Goal: Transaction & Acquisition: Obtain resource

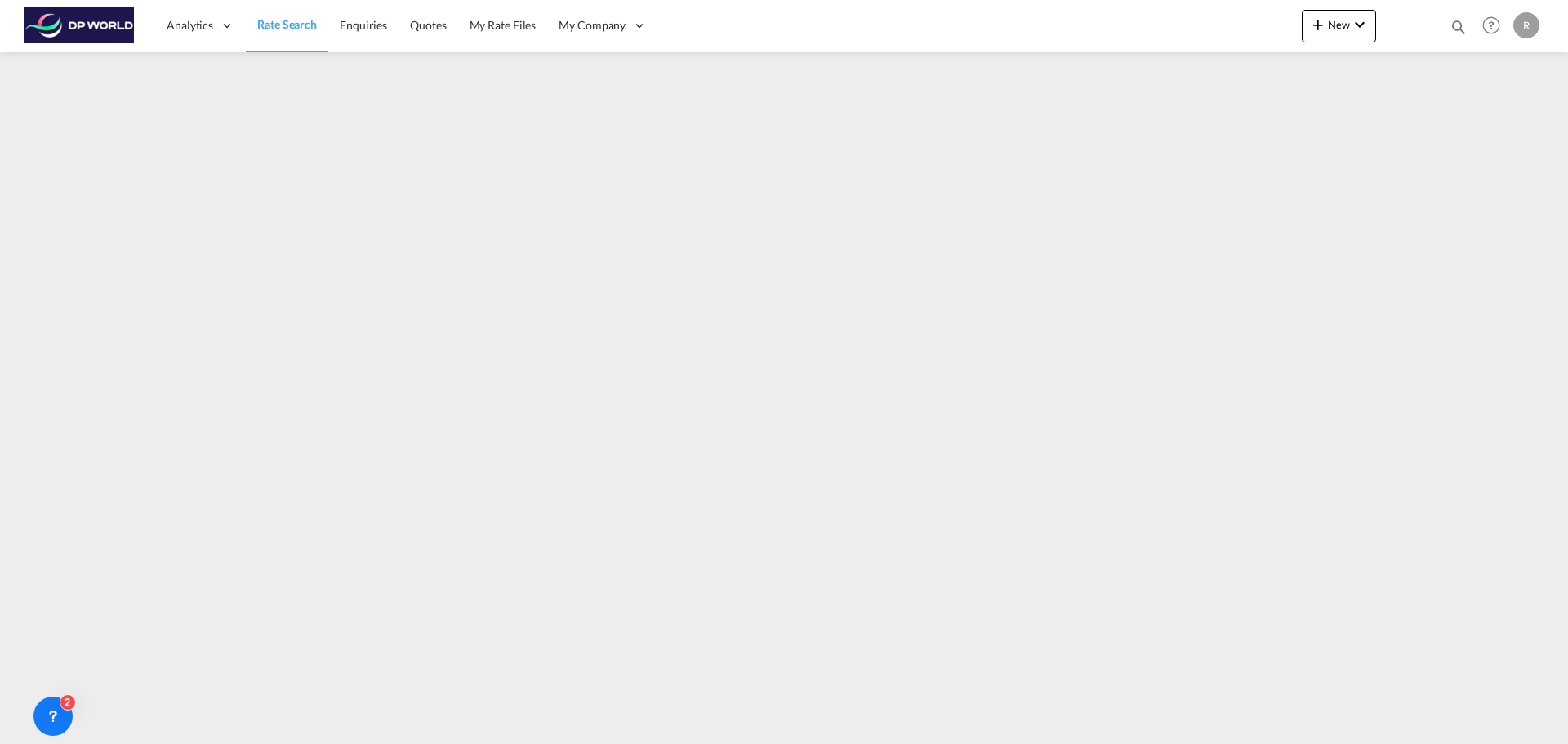
click at [274, 24] on span "Rate Search" at bounding box center [287, 24] width 60 height 14
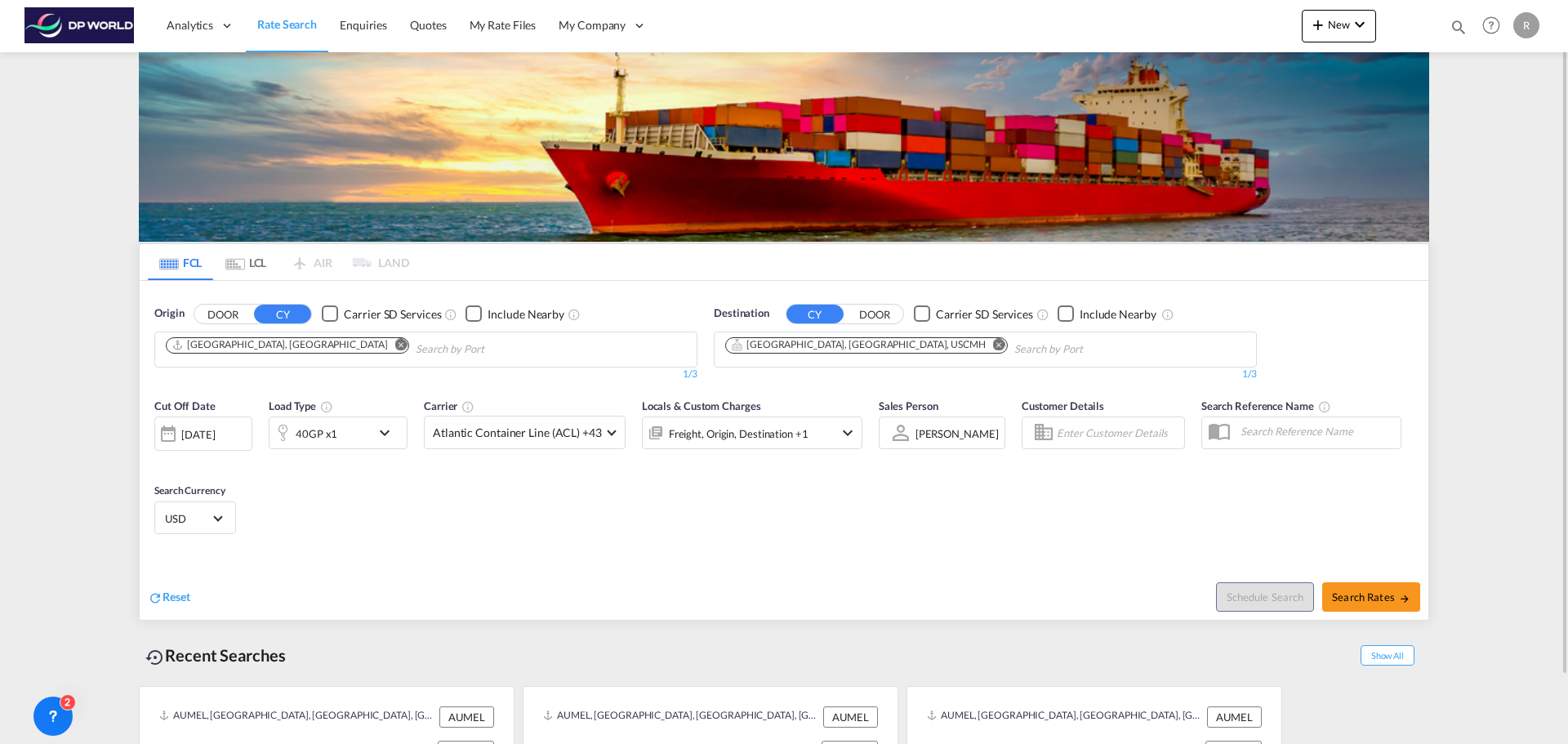
click at [415, 356] on input "Chips input." at bounding box center [493, 349] width 155 height 26
click at [396, 347] on md-icon "Remove" at bounding box center [402, 344] width 12 height 12
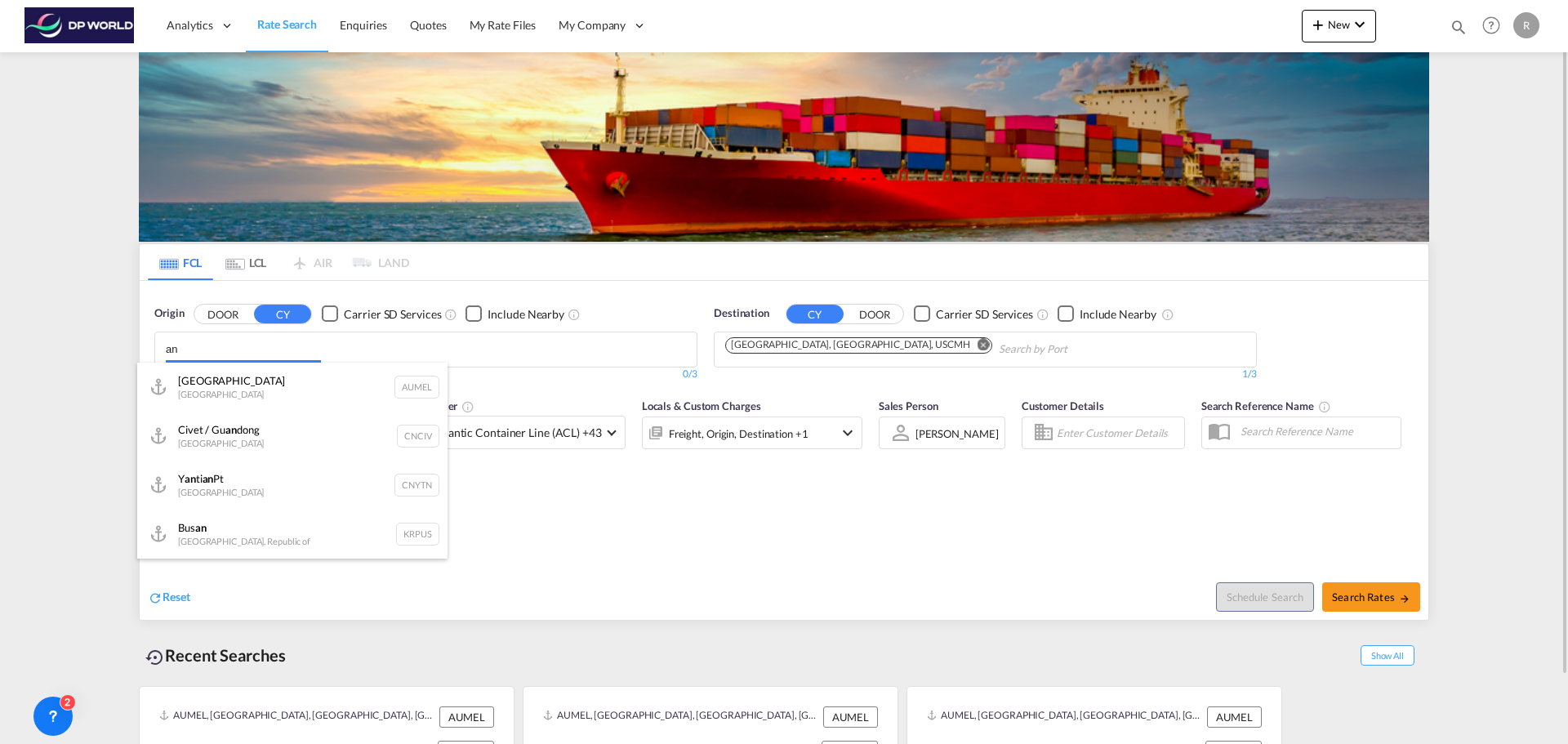
type input "a"
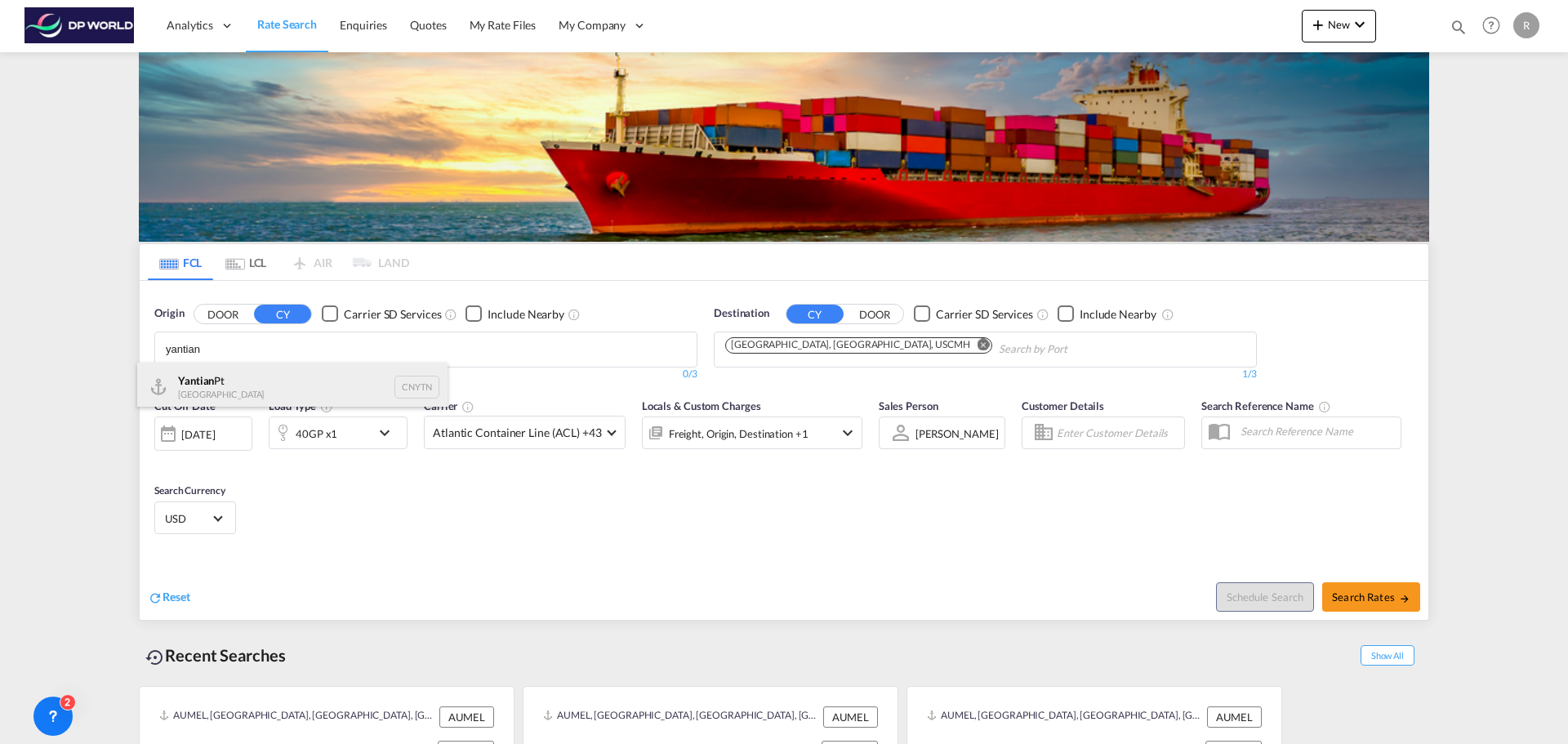
type input "yantian"
click at [293, 377] on div "Yantian Pt China CNYTN" at bounding box center [292, 387] width 310 height 49
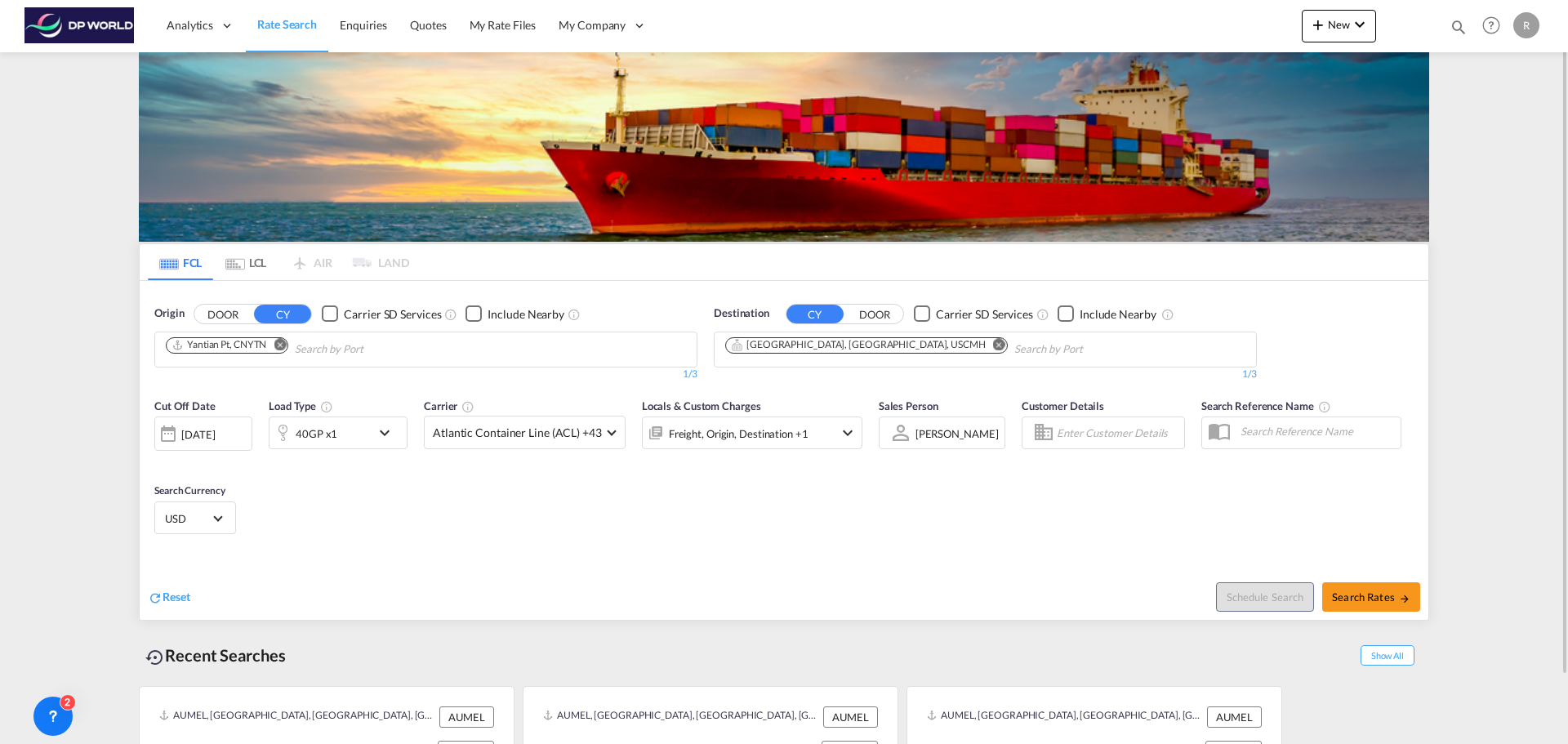
click at [992, 345] on md-icon "Remove" at bounding box center [999, 344] width 12 height 12
drag, startPoint x: 777, startPoint y: 354, endPoint x: 722, endPoint y: 354, distance: 55.0
click at [641, 352] on body "Analytics Dashboard Rate Search Enquiries Quotes My Rate Files My Company" at bounding box center [784, 372] width 1568 height 744
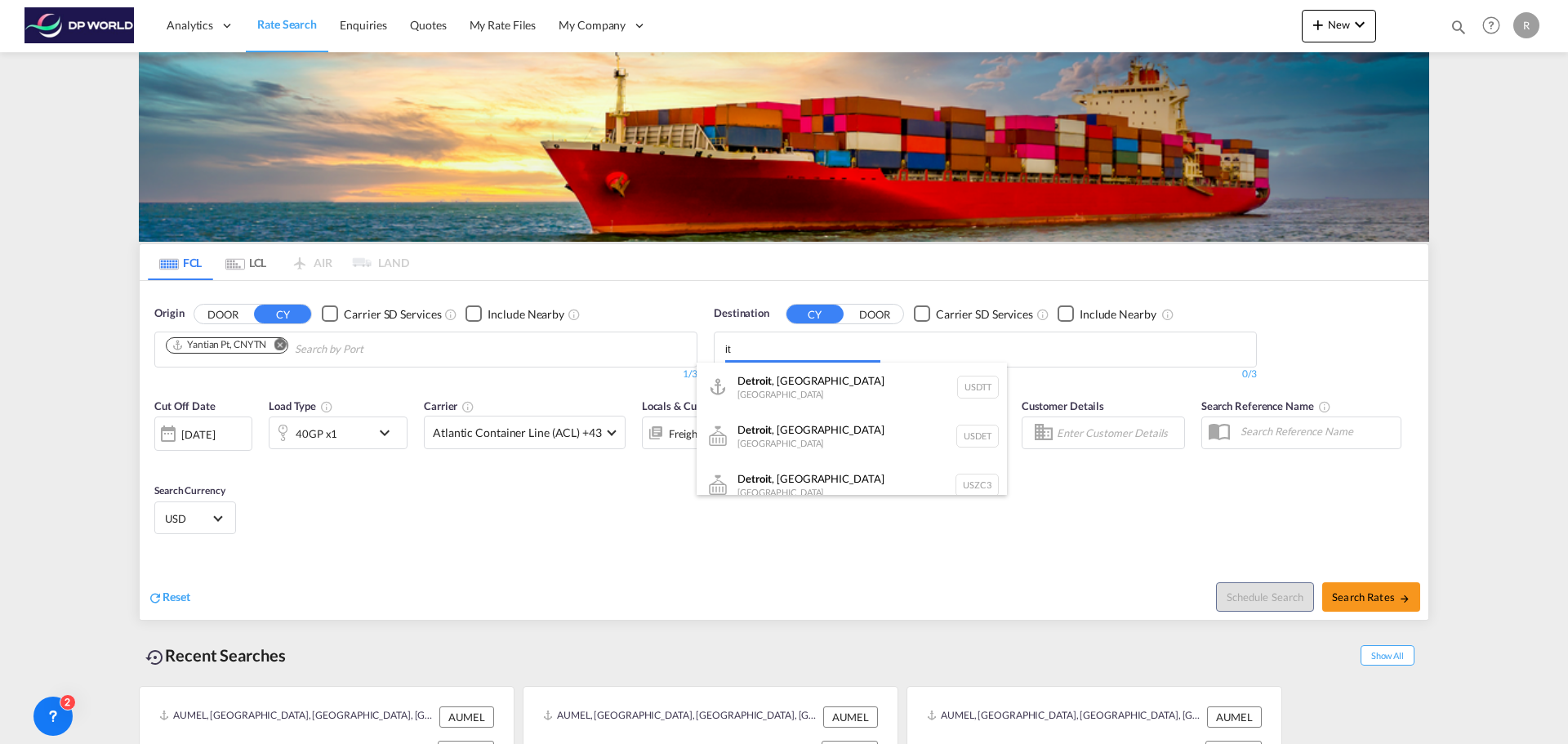
type input "t"
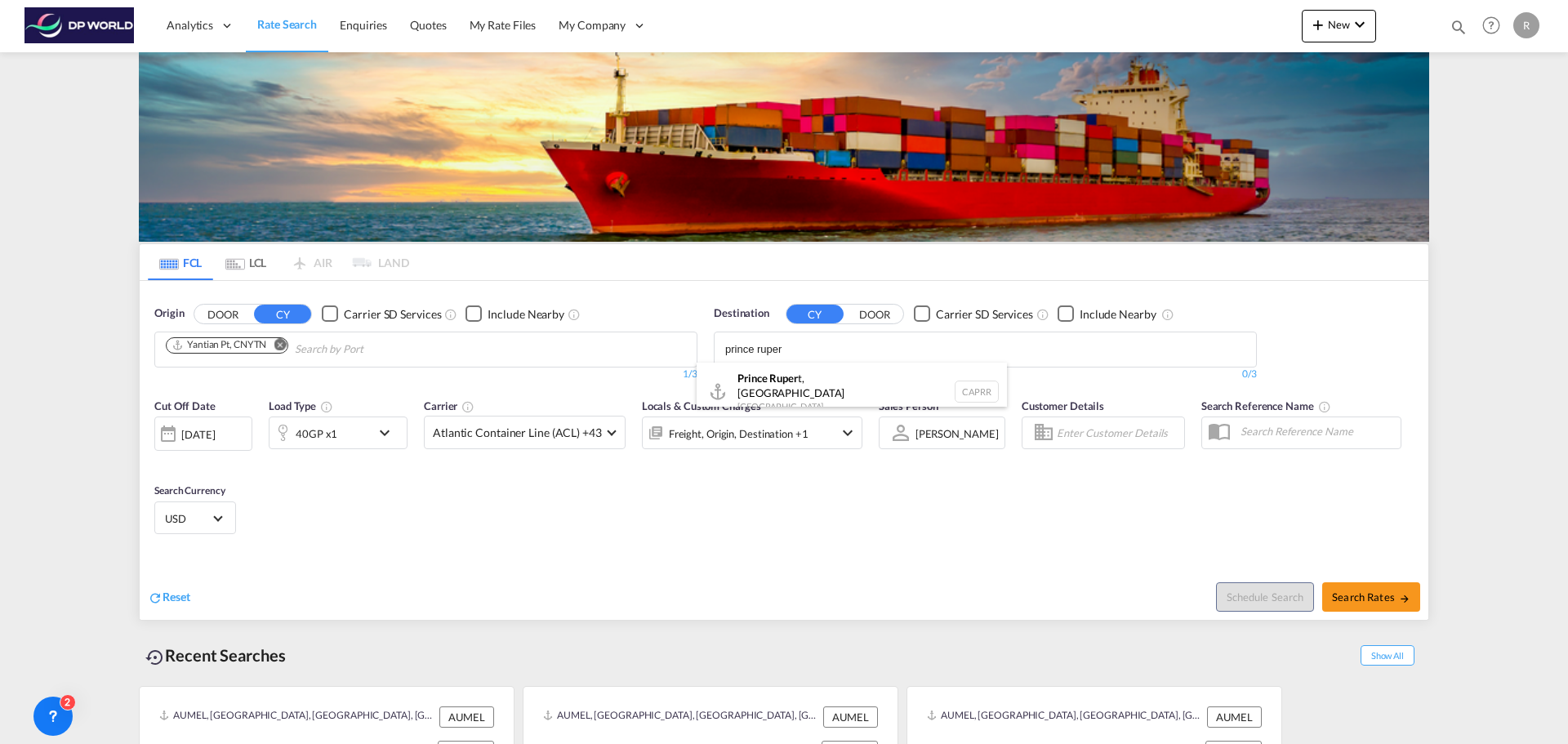
type input "prince ruper"
click at [803, 350] on body "Analytics Dashboard Rate Search Enquiries Quotes My Rate Files My Company" at bounding box center [784, 372] width 1568 height 744
drag, startPoint x: 803, startPoint y: 350, endPoint x: 868, endPoint y: 350, distance: 65.0
click at [870, 351] on body "Analytics Dashboard Rate Search Enquiries Quotes My Rate Files My Company" at bounding box center [784, 372] width 1568 height 744
click at [844, 379] on div "Prince Ruper t, [GEOGRAPHIC_DATA] [GEOGRAPHIC_DATA] CAPRR" at bounding box center [852, 392] width 310 height 59
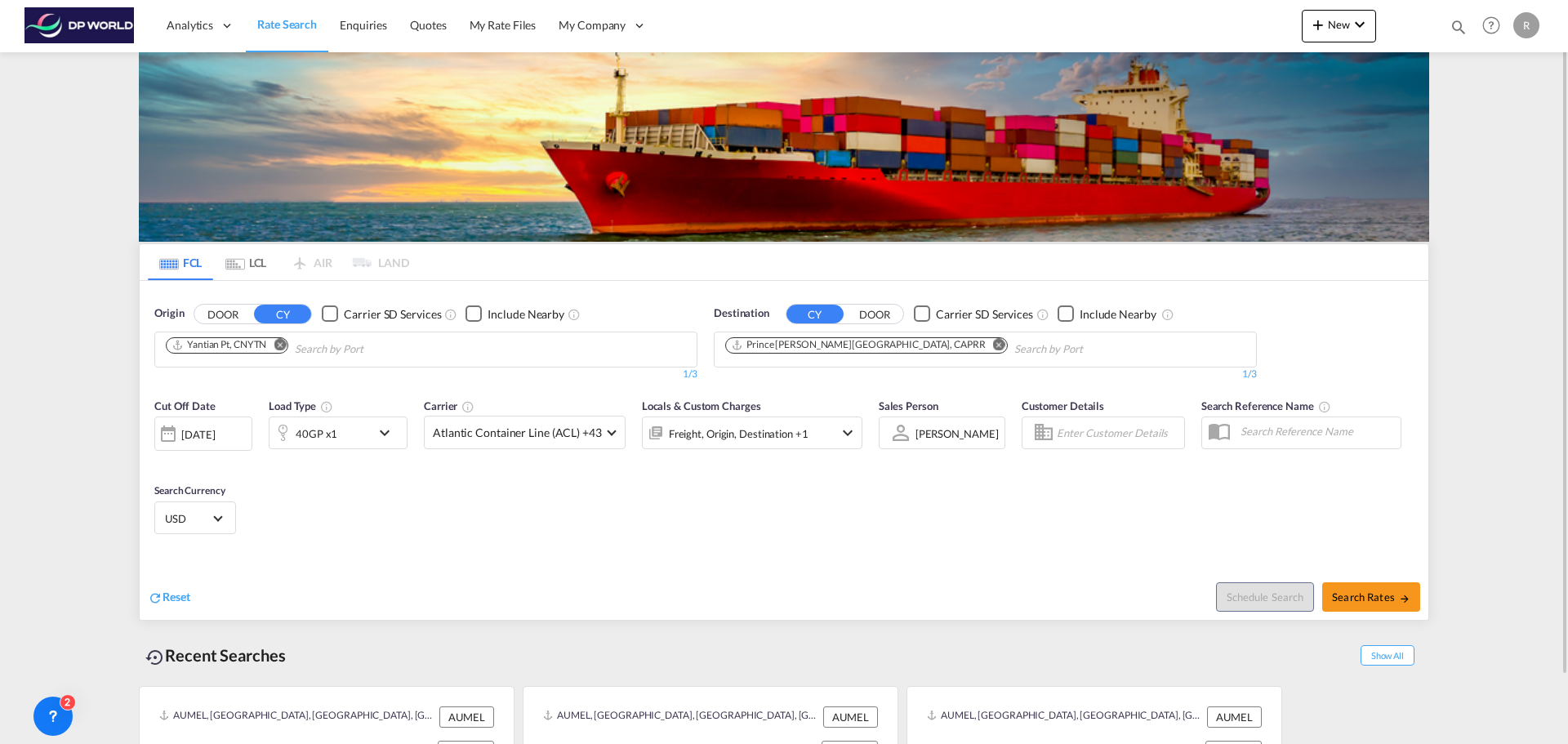
click at [181, 440] on div at bounding box center [167, 433] width 26 height 33
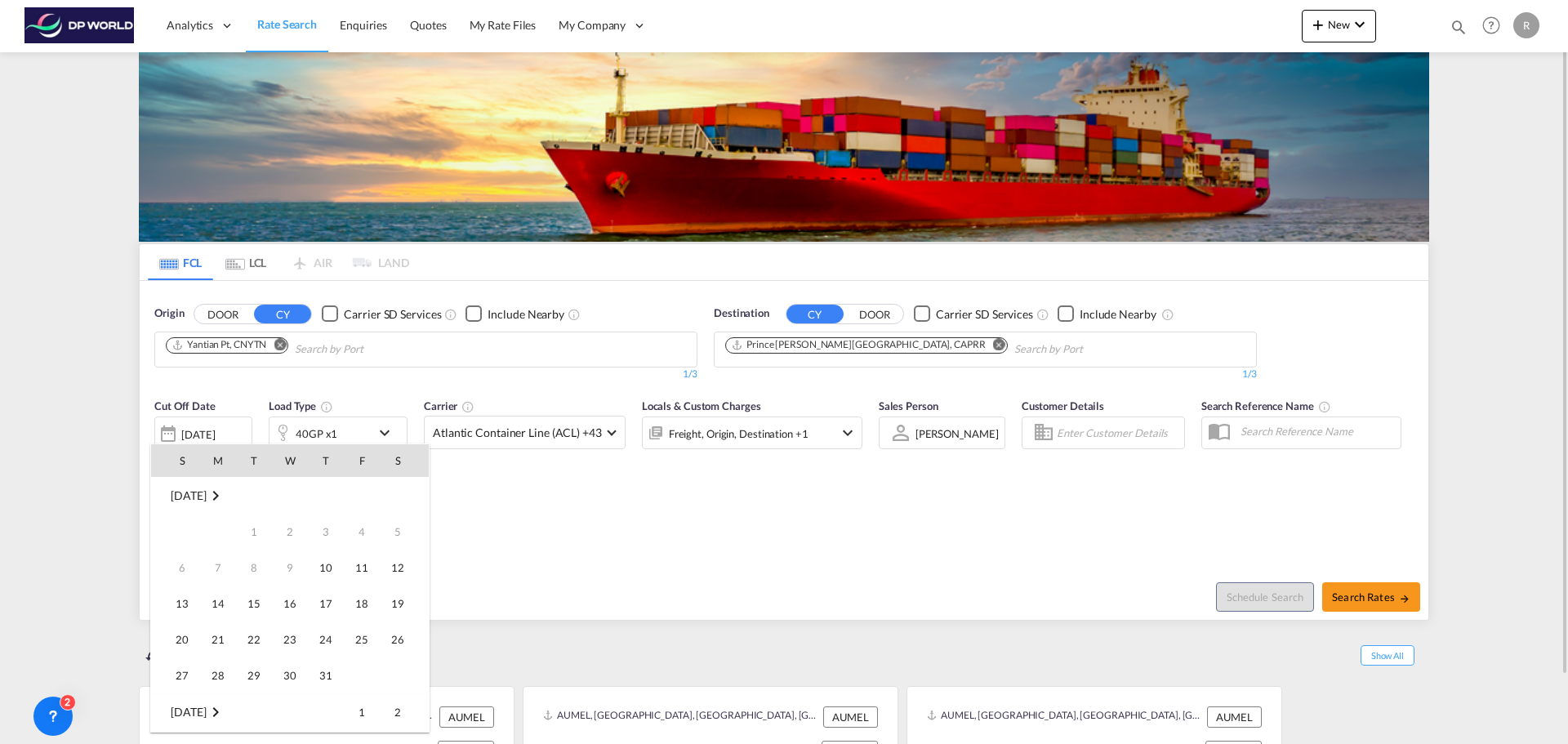
scroll to position [650, 0]
click at [327, 635] on span "30" at bounding box center [325, 639] width 33 height 33
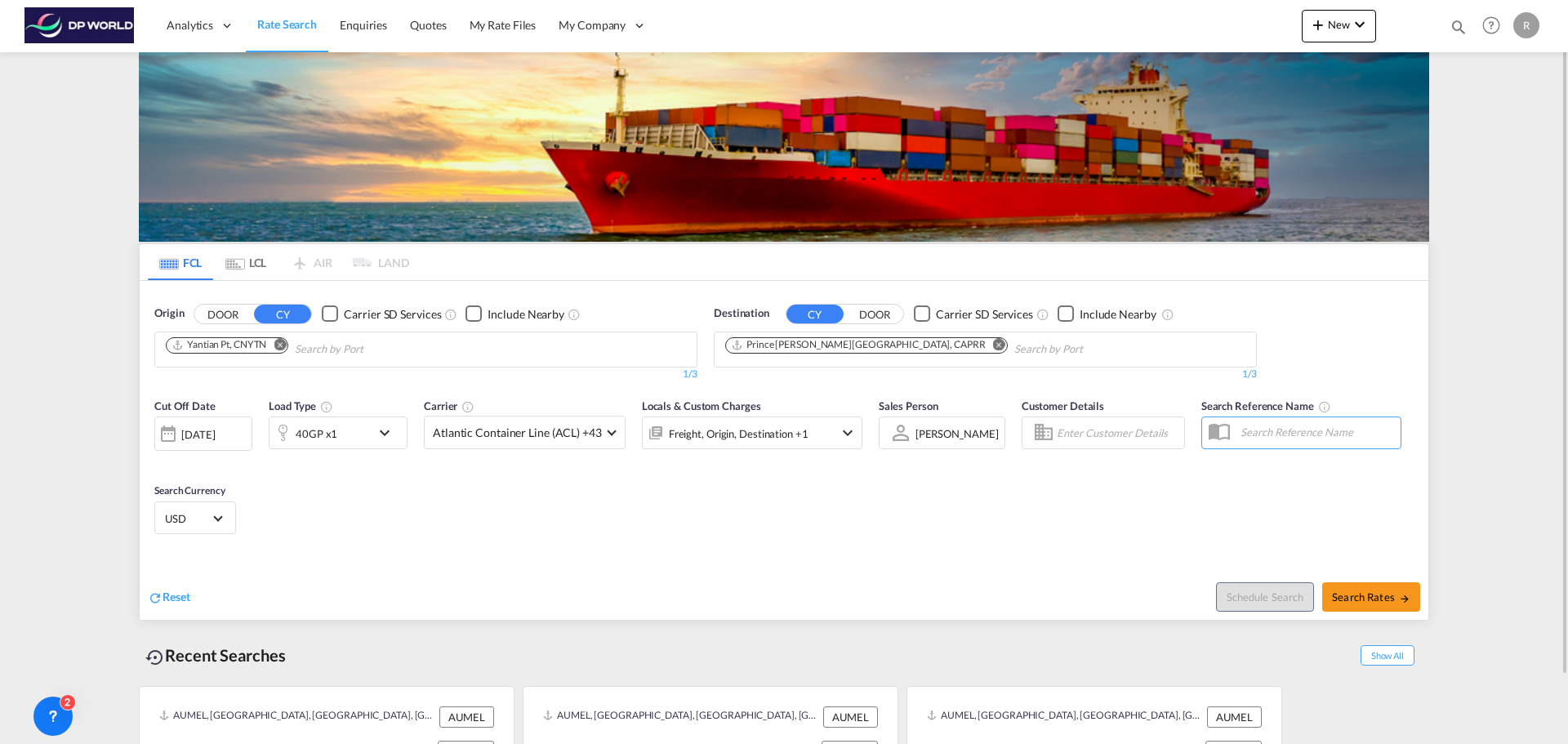
click at [341, 546] on div "Cut Off Date [DATE] [DATE] Load Type 40GP x1 Carrier Atlantic Container Line (A…" at bounding box center [784, 469] width 1288 height 159
click at [608, 437] on md-select-value "Atlantic Container Line (ACL) +43" at bounding box center [525, 432] width 200 height 32
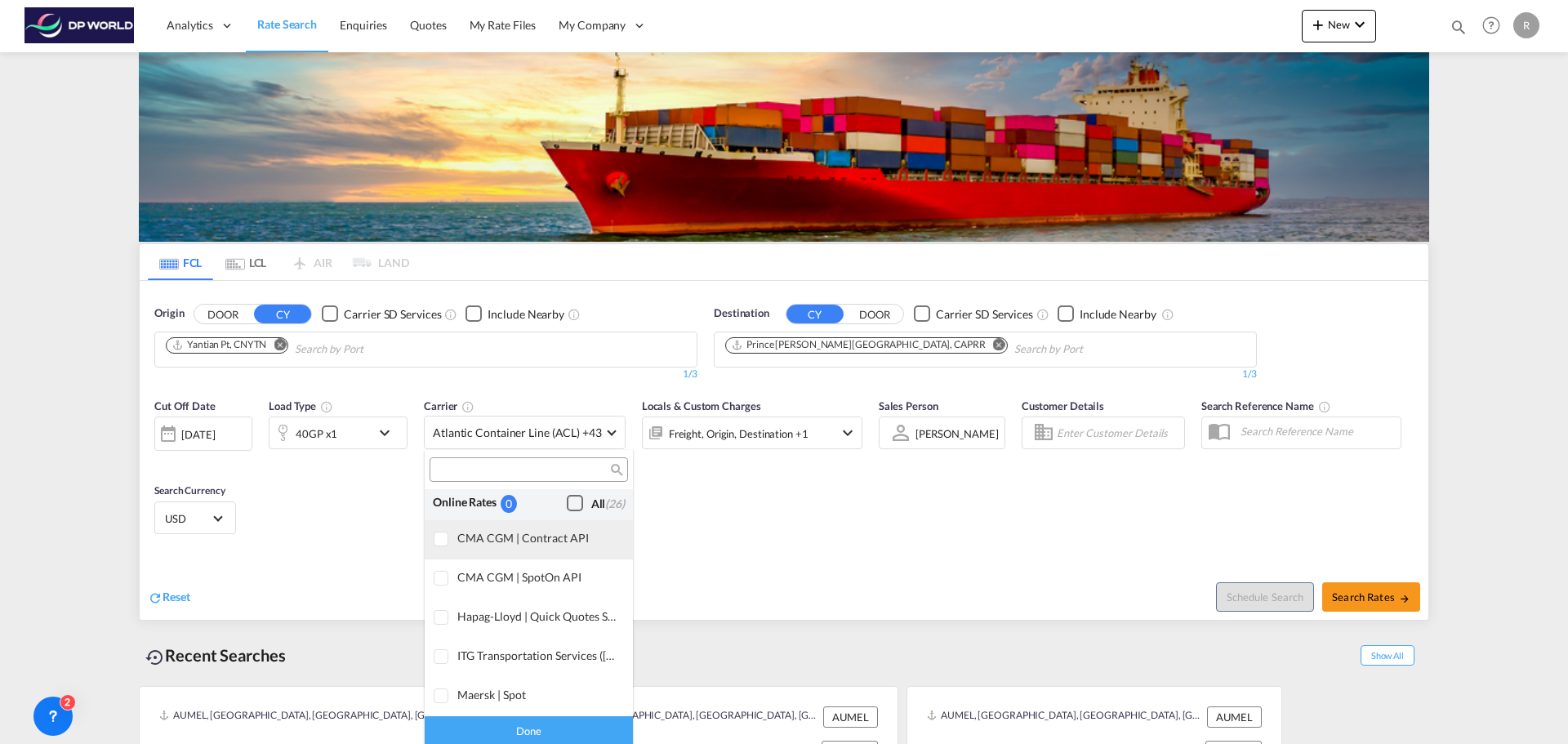
scroll to position [0, 0]
click at [572, 509] on div "Checkbox No Ink" at bounding box center [575, 506] width 16 height 16
click at [764, 462] on md-backdrop at bounding box center [784, 372] width 1568 height 744
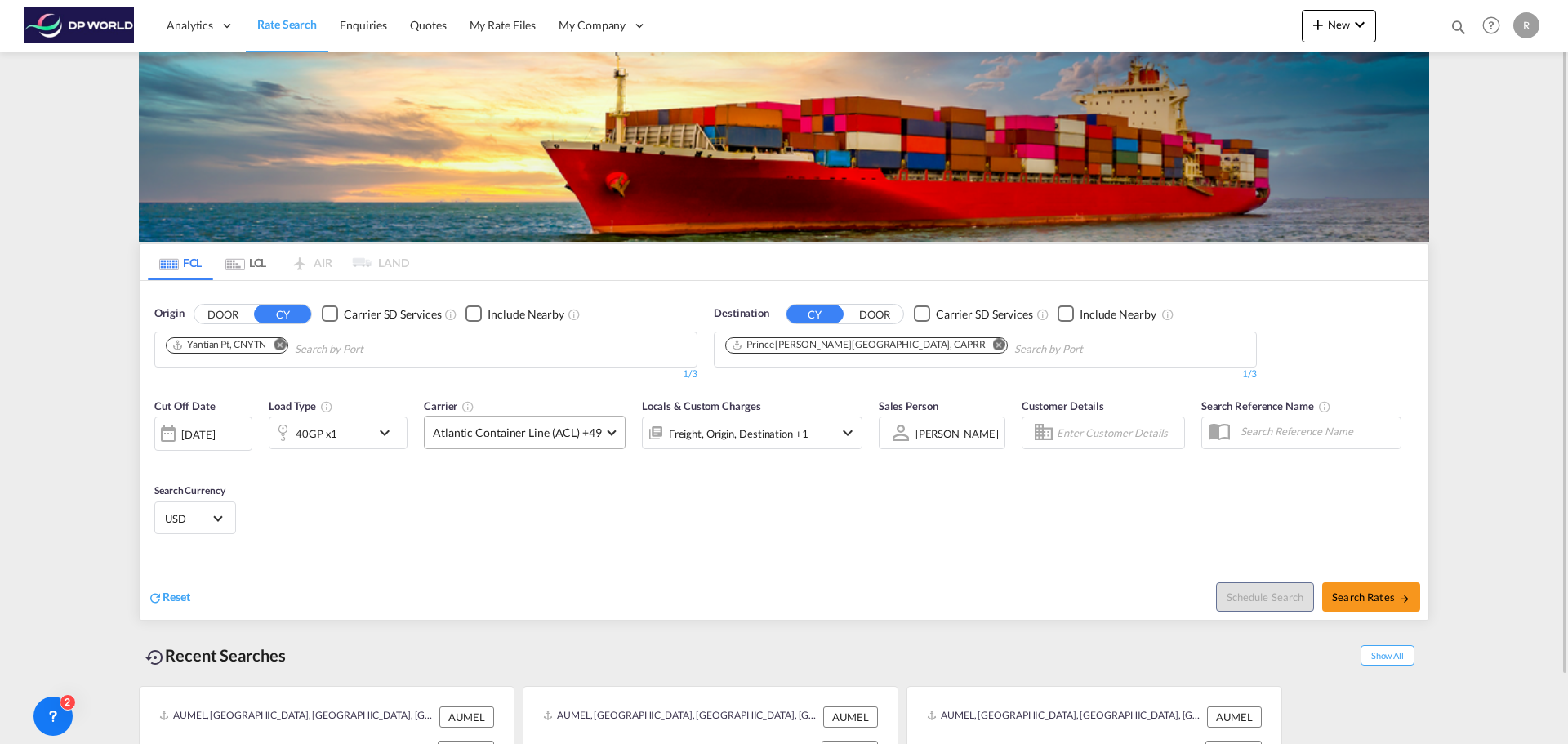
click at [605, 427] on md-select-value "Atlantic Container Line (ACL) +49" at bounding box center [525, 432] width 200 height 32
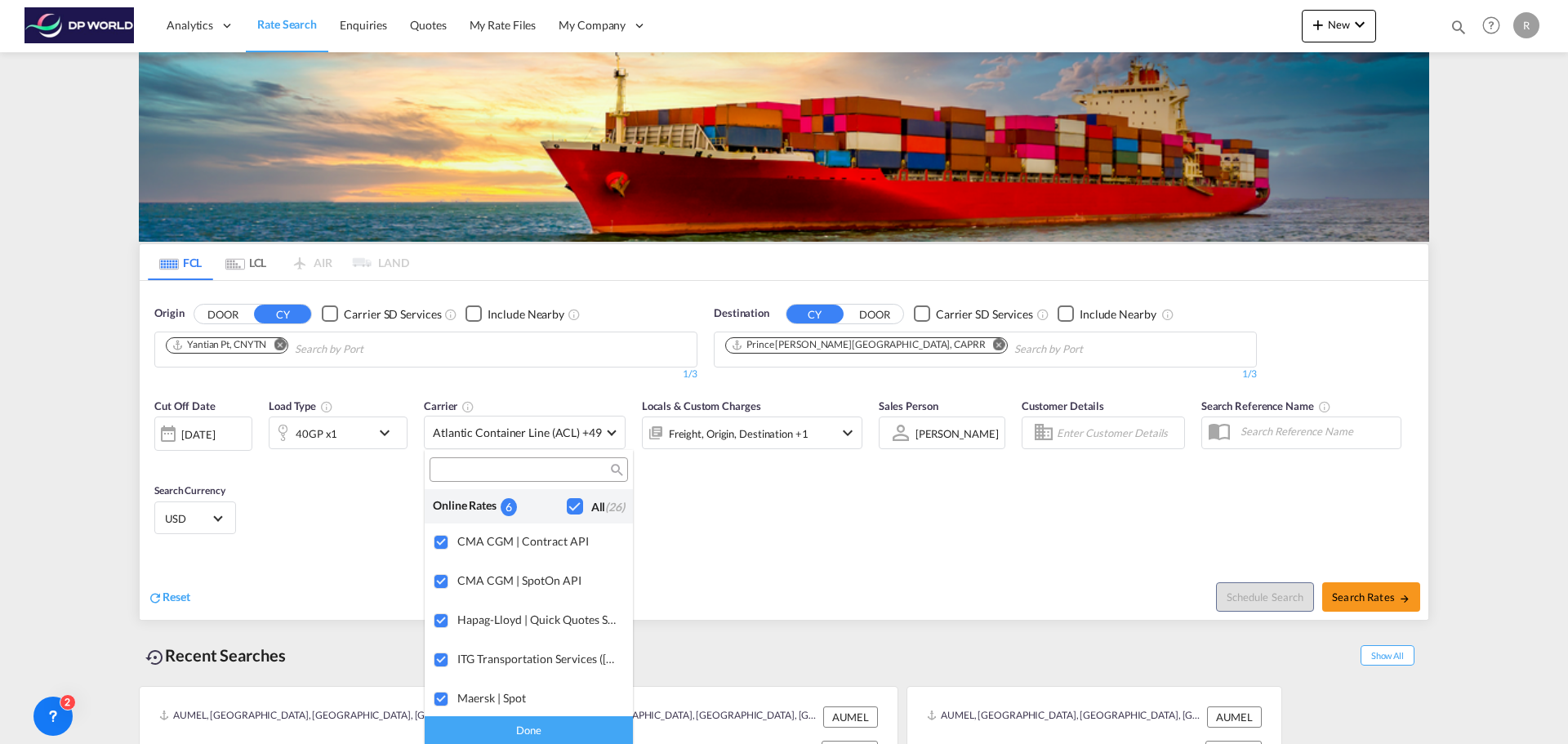
click at [612, 437] on md-backdrop at bounding box center [784, 372] width 1568 height 744
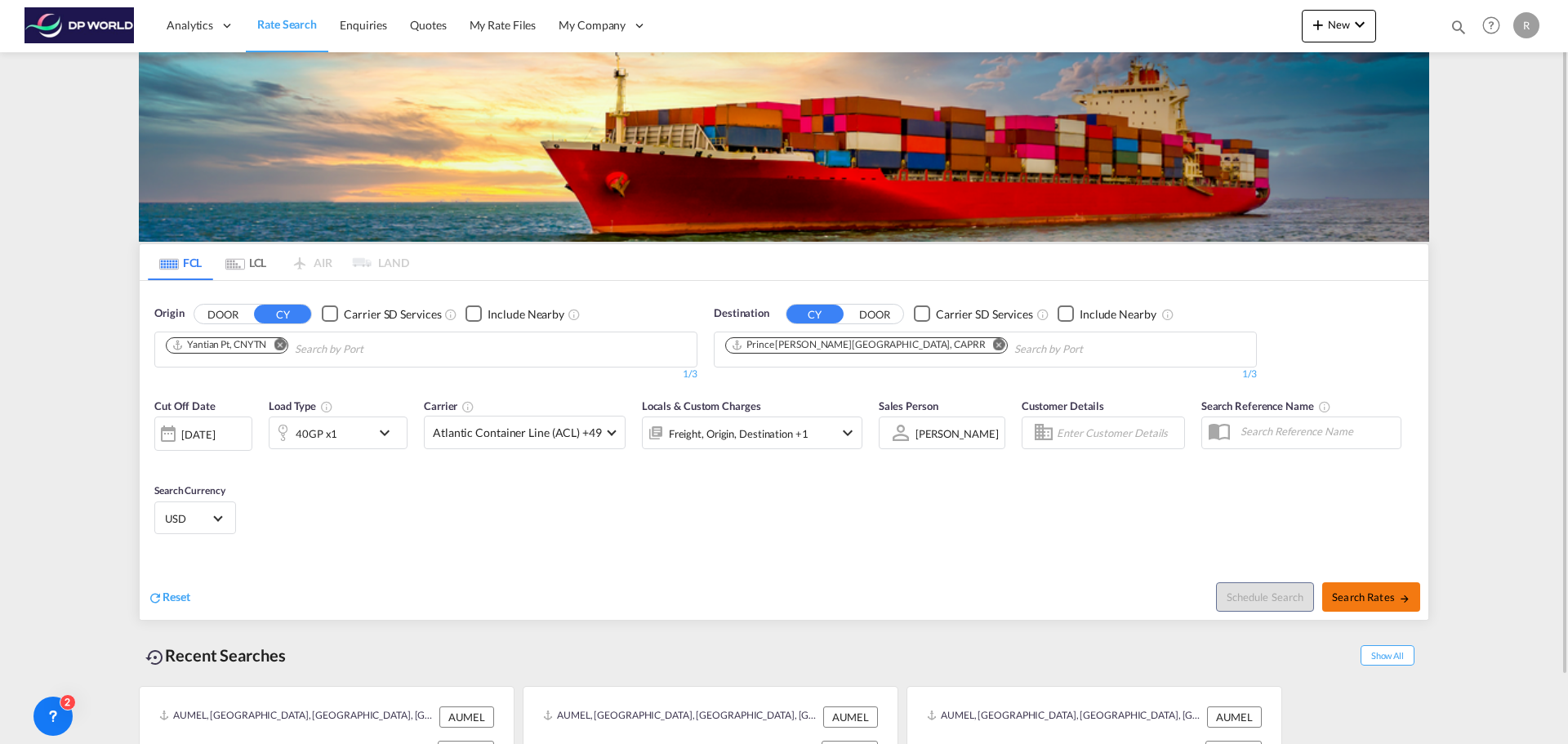
click at [1397, 600] on span "Search Rates" at bounding box center [1371, 597] width 78 height 13
type input "CNYTN to CAPRR / [DATE]"
